Goal: Task Accomplishment & Management: Complete application form

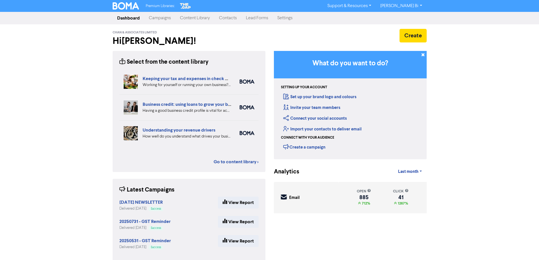
click at [230, 20] on link "Contacts" at bounding box center [227, 17] width 27 height 11
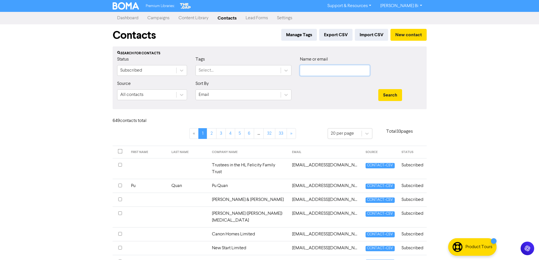
click at [319, 70] on input "text" at bounding box center [335, 70] width 70 height 11
click at [324, 70] on input "text" at bounding box center [335, 70] width 70 height 11
click at [390, 98] on button "Search" at bounding box center [390, 95] width 24 height 12
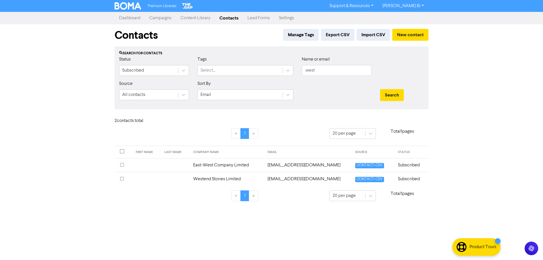
click at [121, 178] on input "checkbox" at bounding box center [122, 179] width 4 height 4
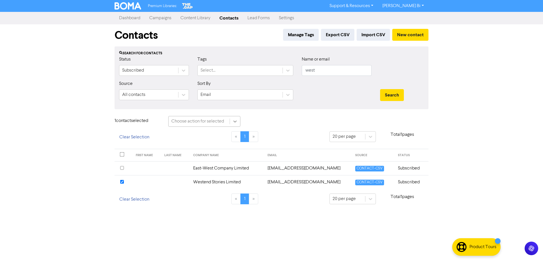
click at [237, 120] on icon at bounding box center [235, 121] width 6 height 6
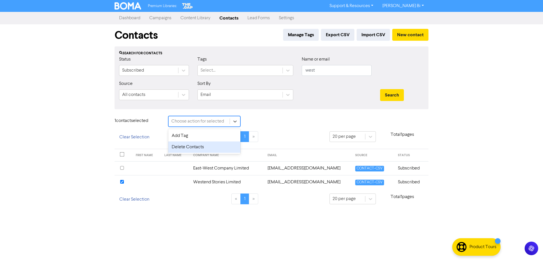
click at [204, 148] on div "Delete Contacts" at bounding box center [204, 146] width 72 height 11
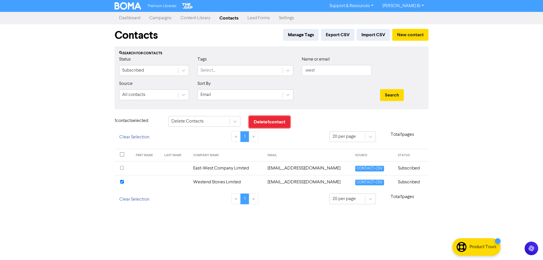
click at [262, 123] on button "Delete 1 contact" at bounding box center [269, 122] width 41 height 12
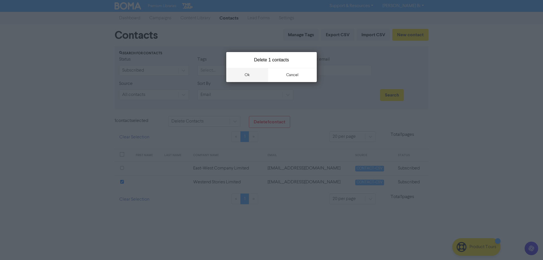
click at [253, 77] on button "ok" at bounding box center [247, 75] width 42 height 14
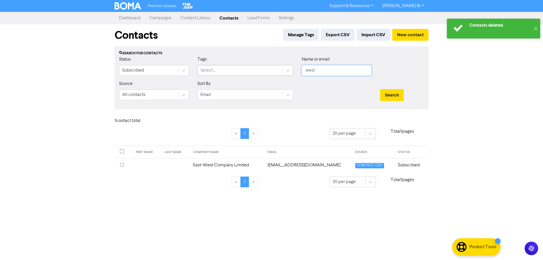
drag, startPoint x: 325, startPoint y: 71, endPoint x: 281, endPoint y: 75, distance: 44.3
click at [281, 74] on div "Status Subscribed Tags Select... Name or email west" at bounding box center [271, 68] width 313 height 24
click at [380, 89] on button "Search" at bounding box center [392, 95] width 24 height 12
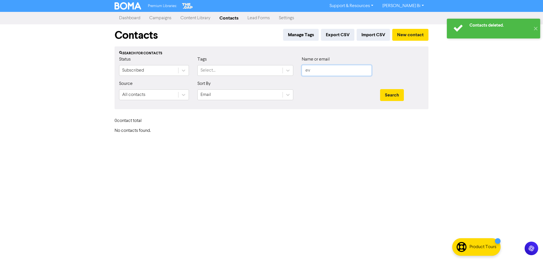
type input "e"
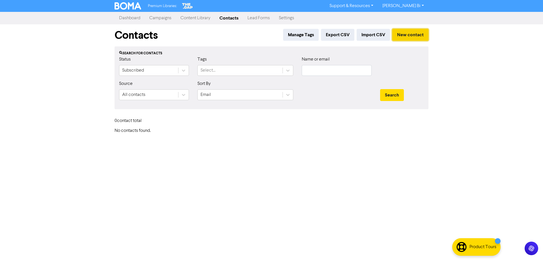
click at [408, 34] on button "New contact" at bounding box center [410, 35] width 36 height 12
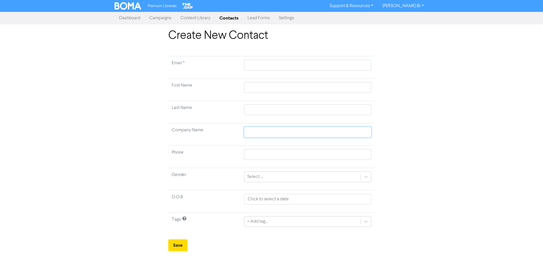
click at [256, 133] on input "text" at bounding box center [307, 132] width 127 height 11
paste input "Chromaticus Limited"
type input "Chromaticus Limited"
click at [279, 57] on td at bounding box center [308, 67] width 134 height 22
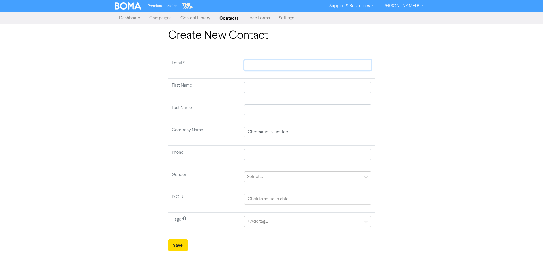
drag, startPoint x: 258, startPoint y: 65, endPoint x: 257, endPoint y: 73, distance: 8.1
click at [258, 65] on input "text" at bounding box center [307, 65] width 127 height 11
paste input "[EMAIL_ADDRESS][DOMAIN_NAME]"
type input "[EMAIL_ADDRESS][DOMAIN_NAME]"
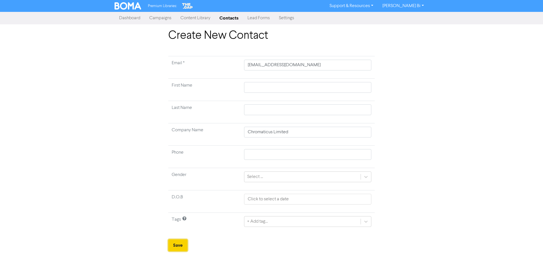
click at [180, 245] on button "Save" at bounding box center [177, 245] width 19 height 12
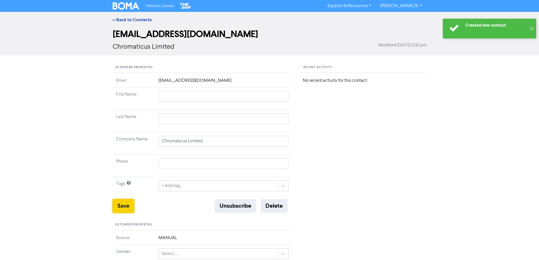
click at [129, 201] on button "Save" at bounding box center [123, 206] width 21 height 14
click at [137, 19] on link "<< Back to Contacts" at bounding box center [132, 20] width 39 height 6
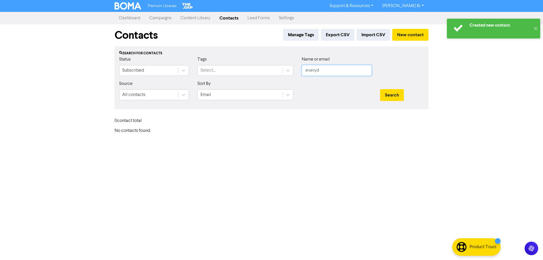
drag, startPoint x: 318, startPoint y: 71, endPoint x: 303, endPoint y: 74, distance: 15.2
click at [252, 73] on div "Status Subscribed Tags Select... Name or email everyd" at bounding box center [271, 68] width 313 height 24
paste input "[EMAIL_ADDRESS][DOMAIN_NAME]"
type input "[EMAIL_ADDRESS][DOMAIN_NAME]"
click at [401, 93] on button "Search" at bounding box center [392, 95] width 24 height 12
